Goal: Information Seeking & Learning: Learn about a topic

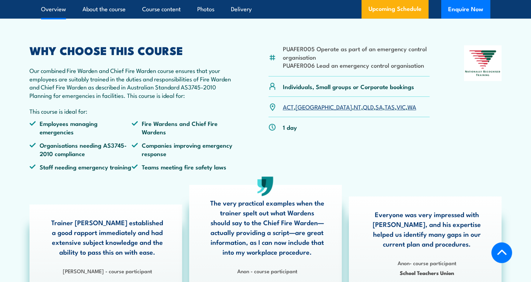
scroll to position [233, 0]
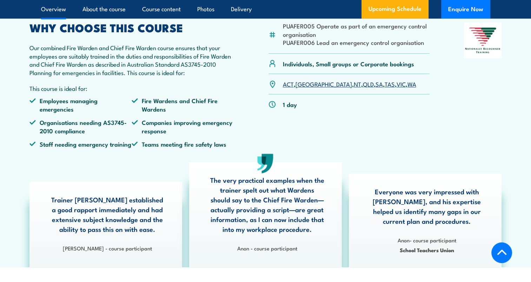
click at [375, 88] on link "SA" at bounding box center [378, 84] width 7 height 8
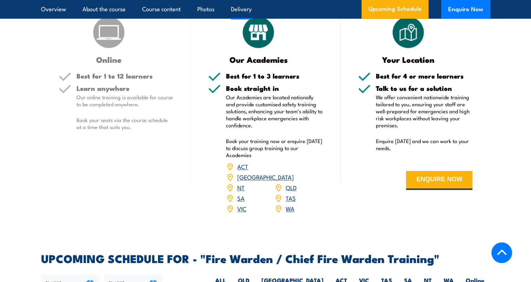
scroll to position [954, 0]
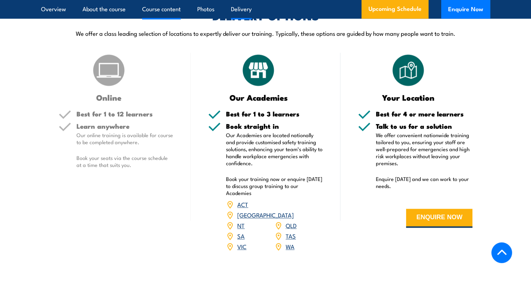
click at [171, 15] on link "Course content" at bounding box center [161, 9] width 39 height 19
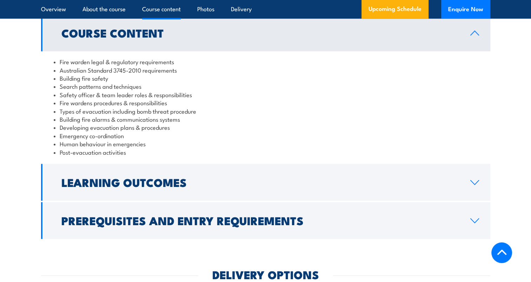
scroll to position [695, 0]
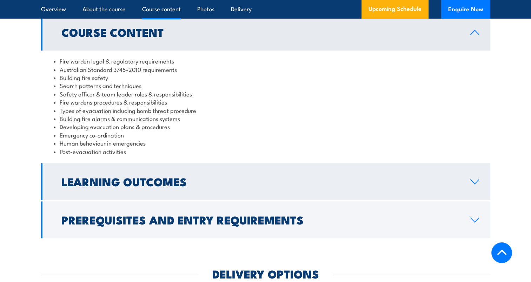
click at [138, 186] on h2 "Learning Outcomes" at bounding box center [260, 181] width 398 height 10
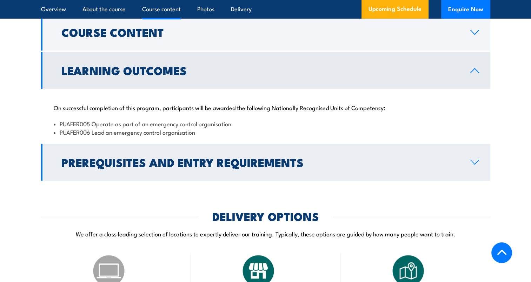
click at [124, 166] on h2 "Prerequisites and Entry Requirements" at bounding box center [260, 162] width 398 height 10
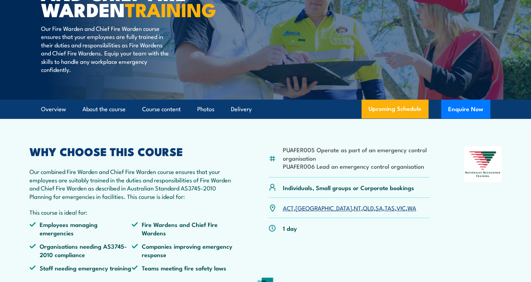
scroll to position [0, 0]
